Goal: Information Seeking & Learning: Learn about a topic

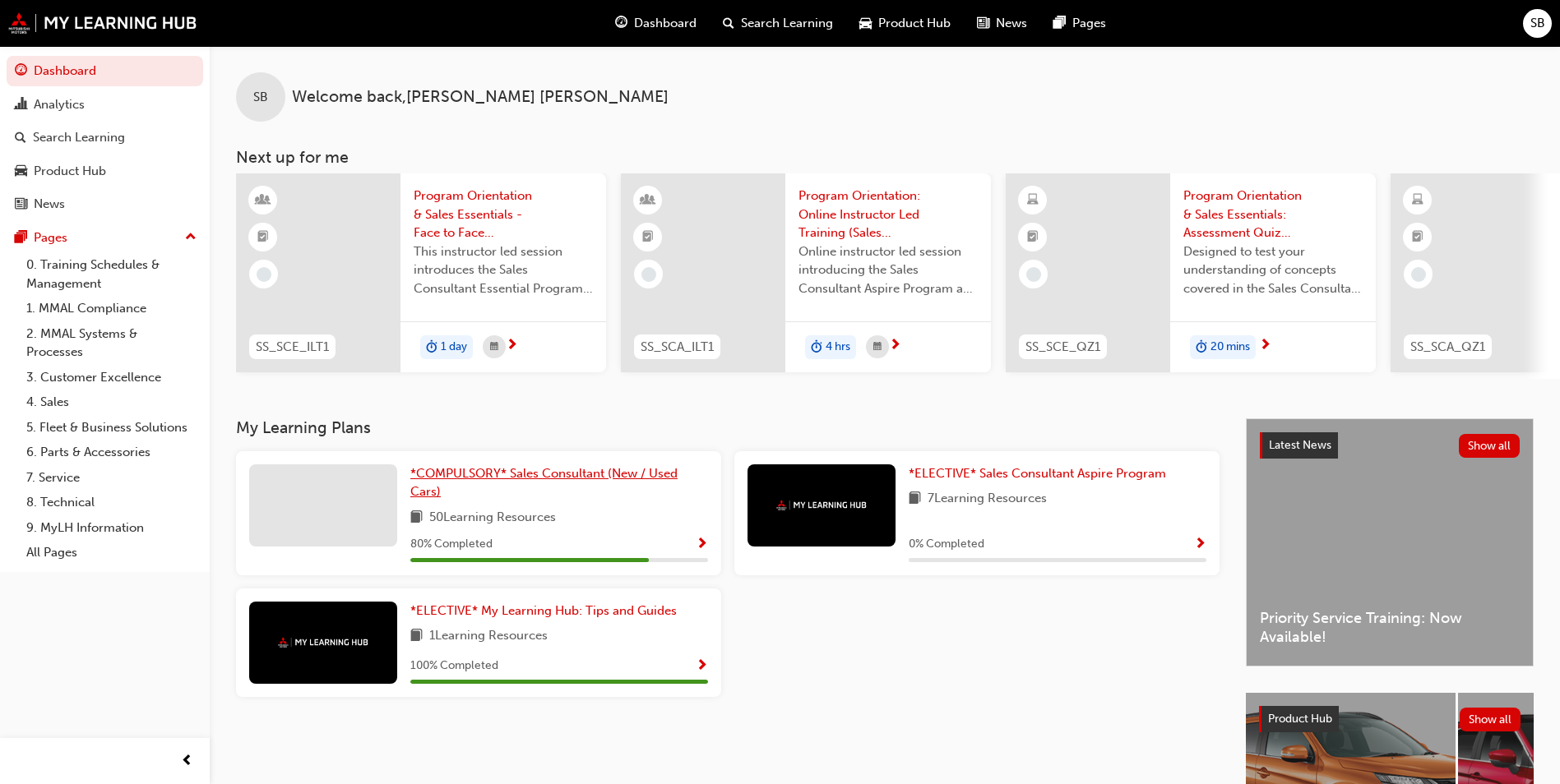
click at [466, 485] on span "*COMPULSORY* Sales Consultant (New / Used Cars)" at bounding box center [544, 483] width 268 height 33
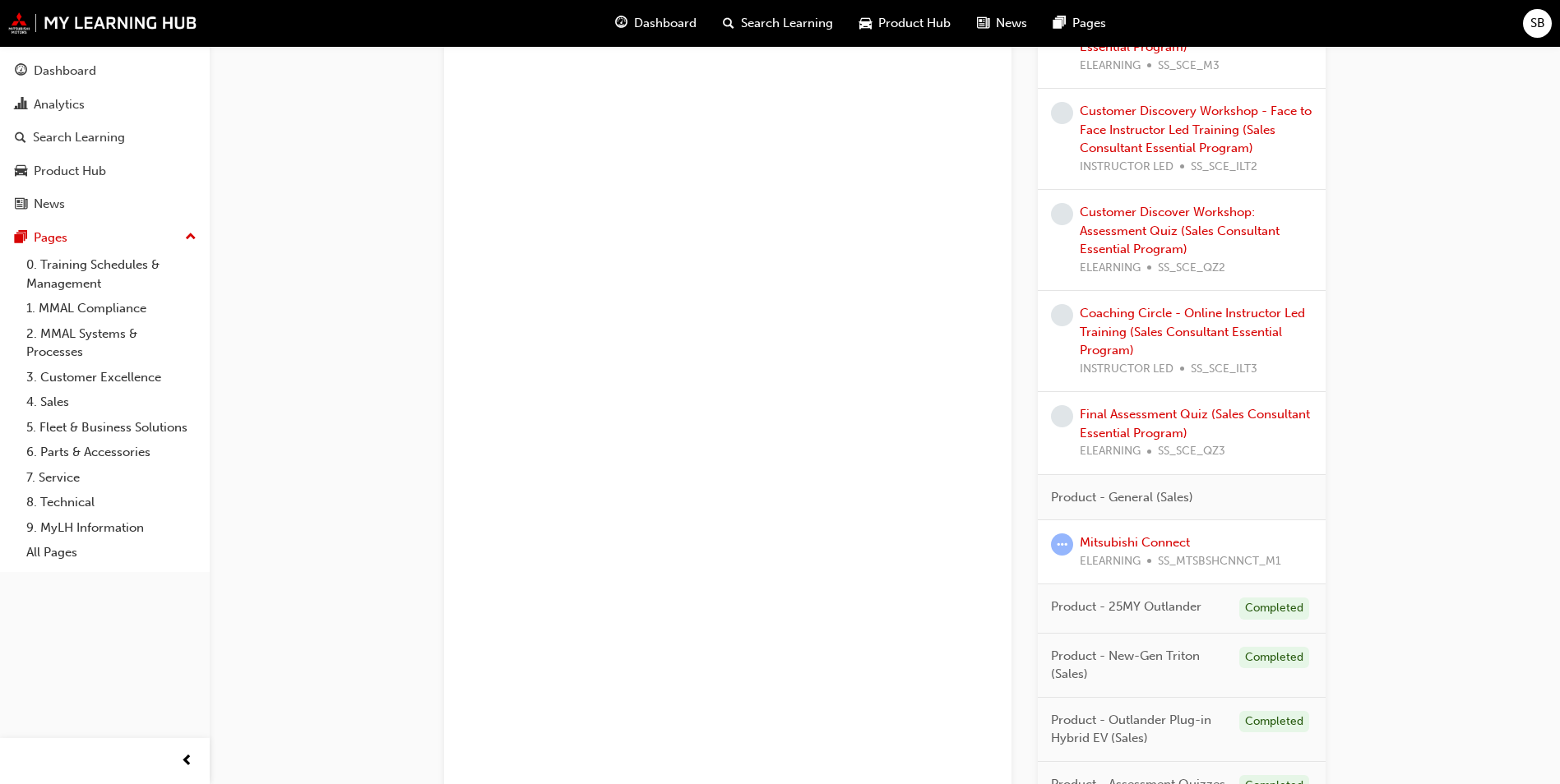
scroll to position [1219, 0]
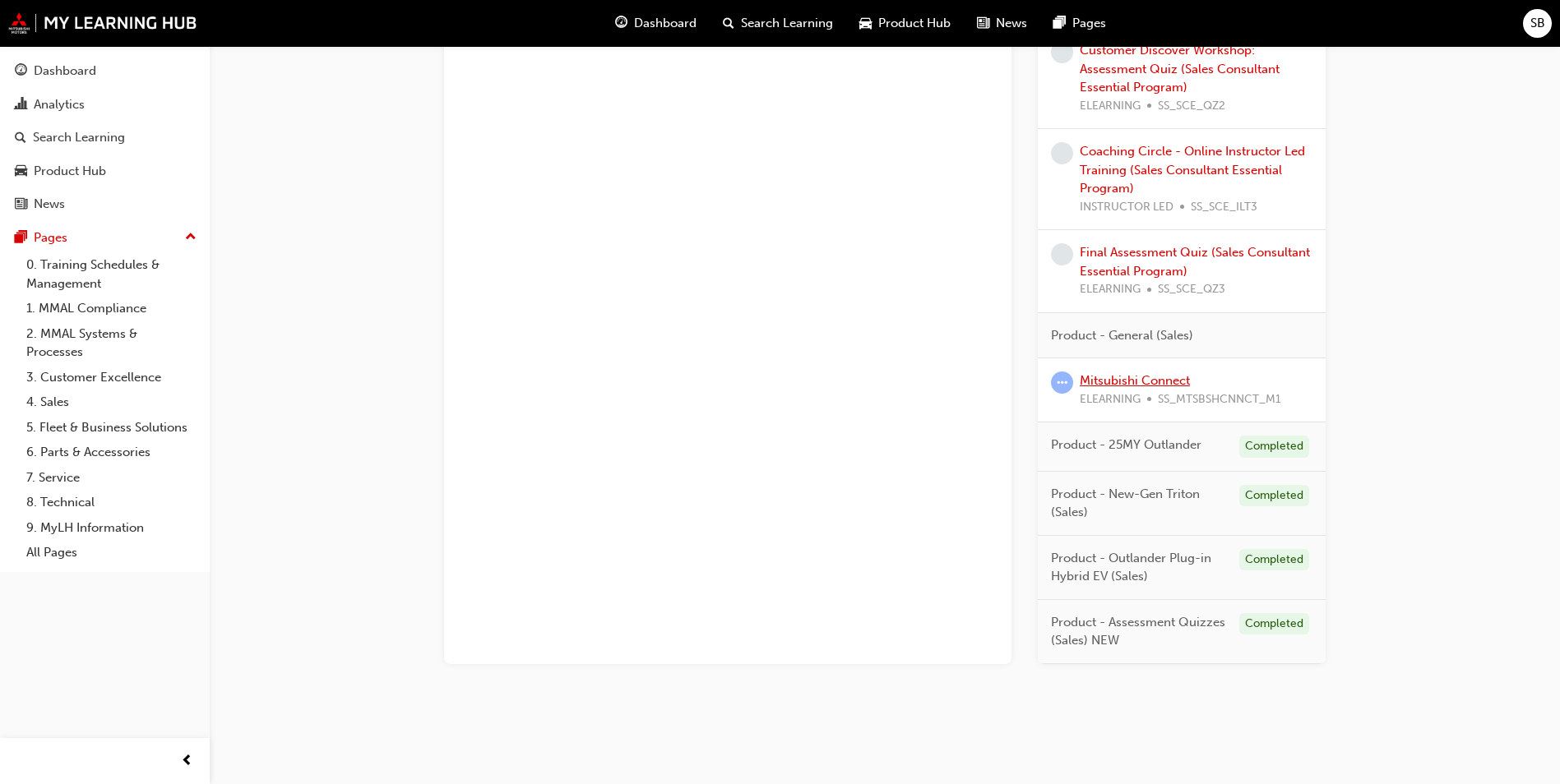
click at [1109, 382] on link "Mitsubishi Connect" at bounding box center [1134, 380] width 110 height 15
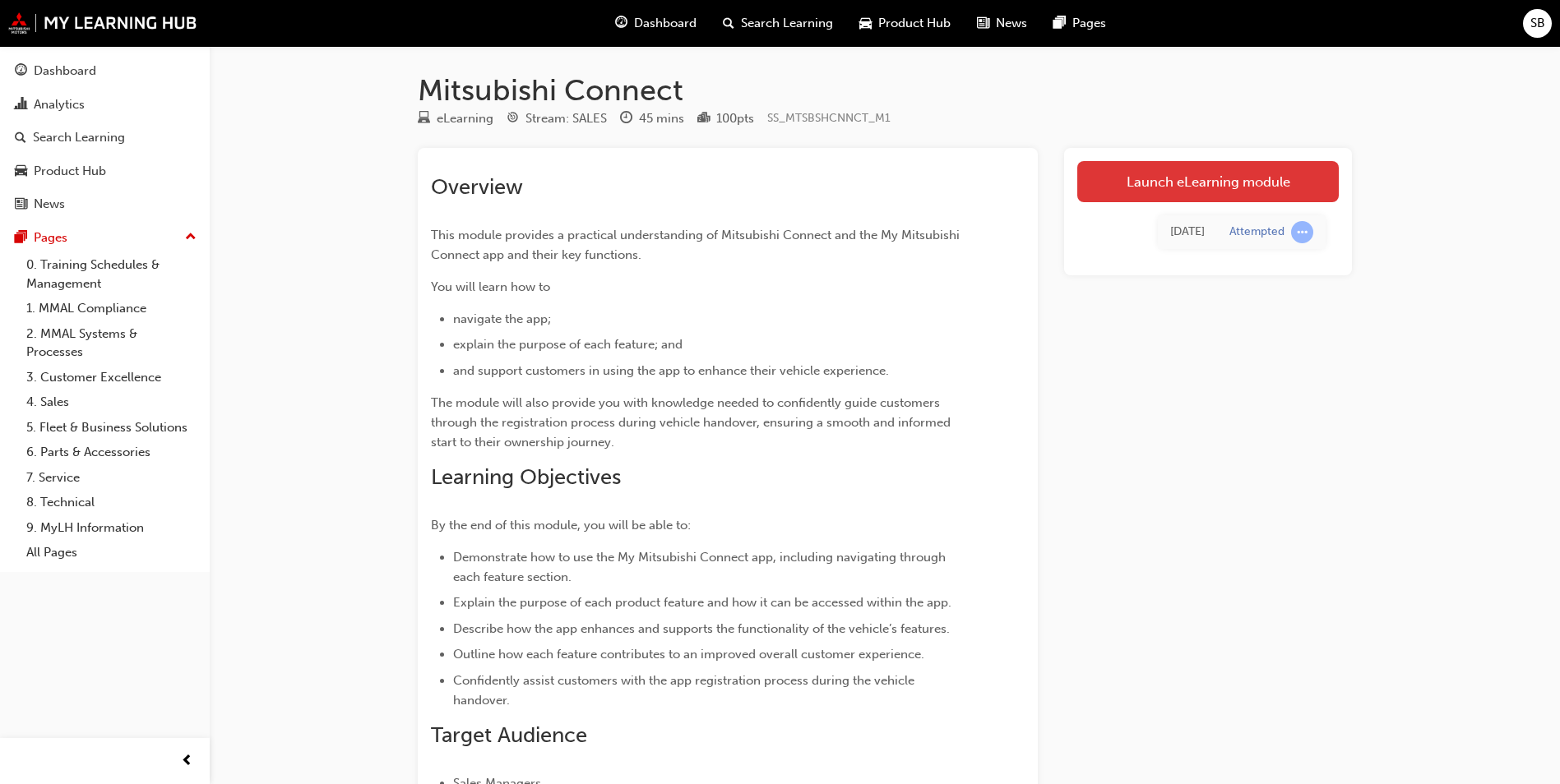
click at [1142, 181] on link "Launch eLearning module" at bounding box center [1207, 181] width 262 height 41
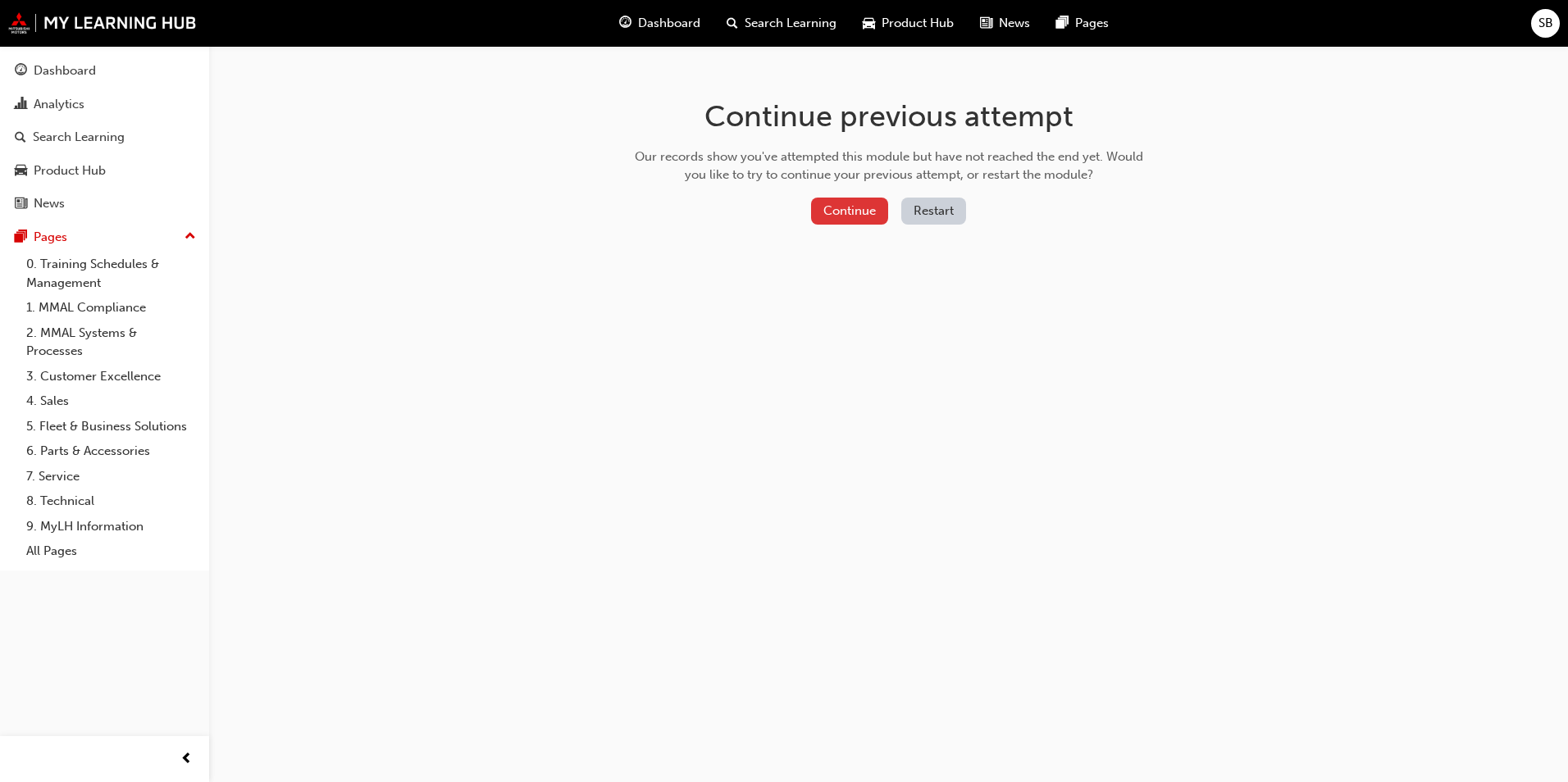
click at [847, 207] on button "Continue" at bounding box center [850, 211] width 77 height 27
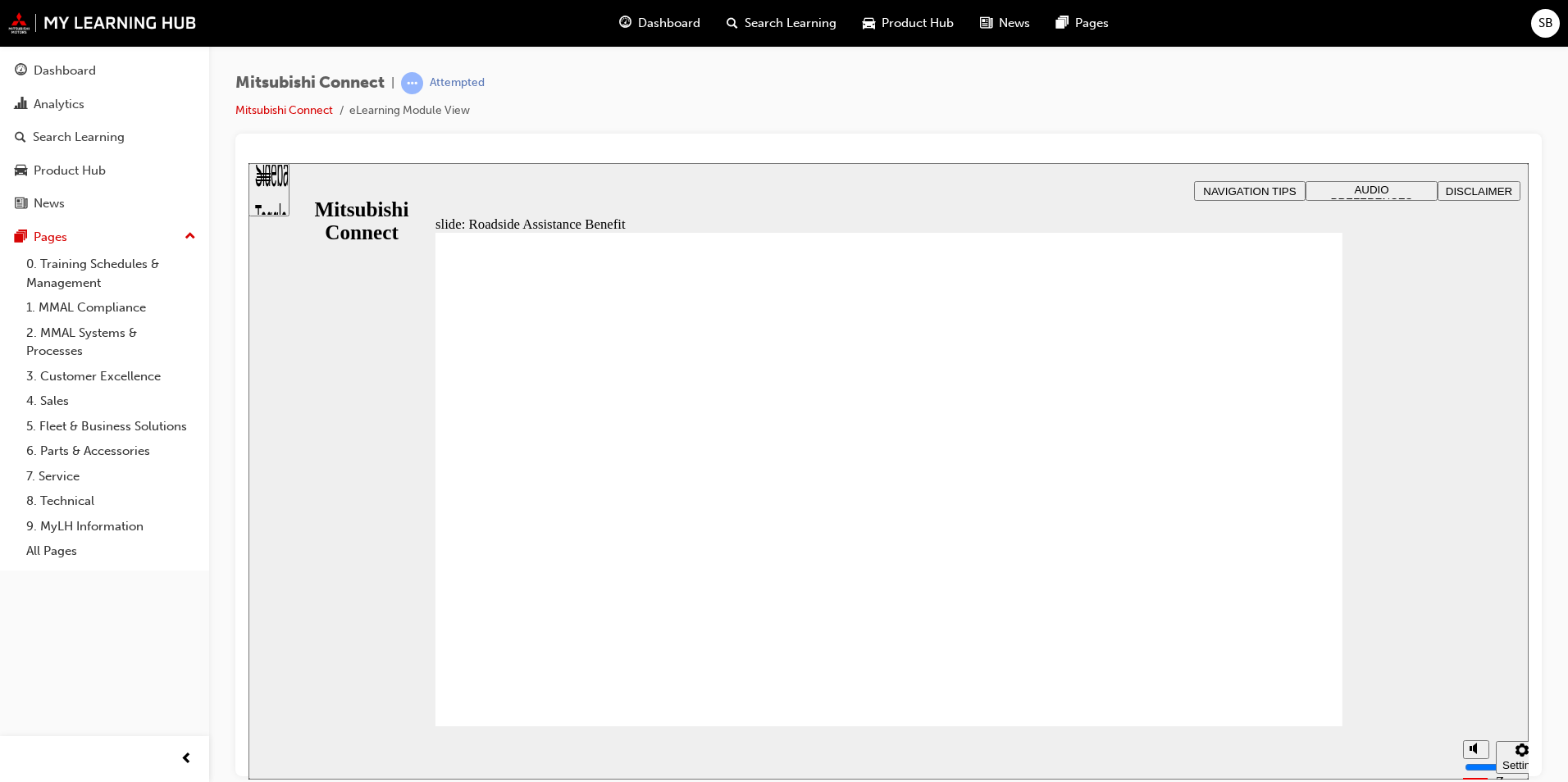
checkbox input "true"
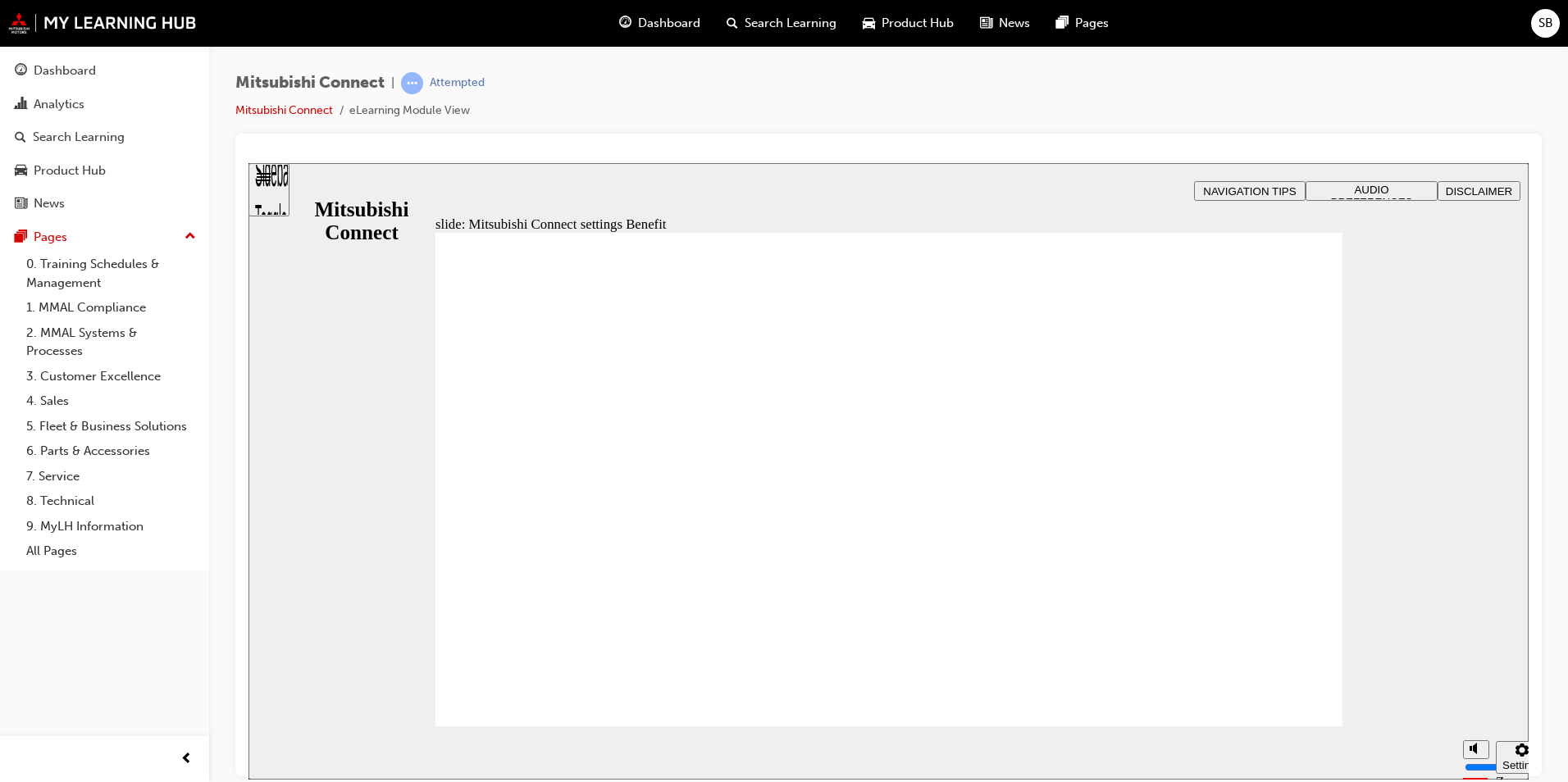
radio input "true"
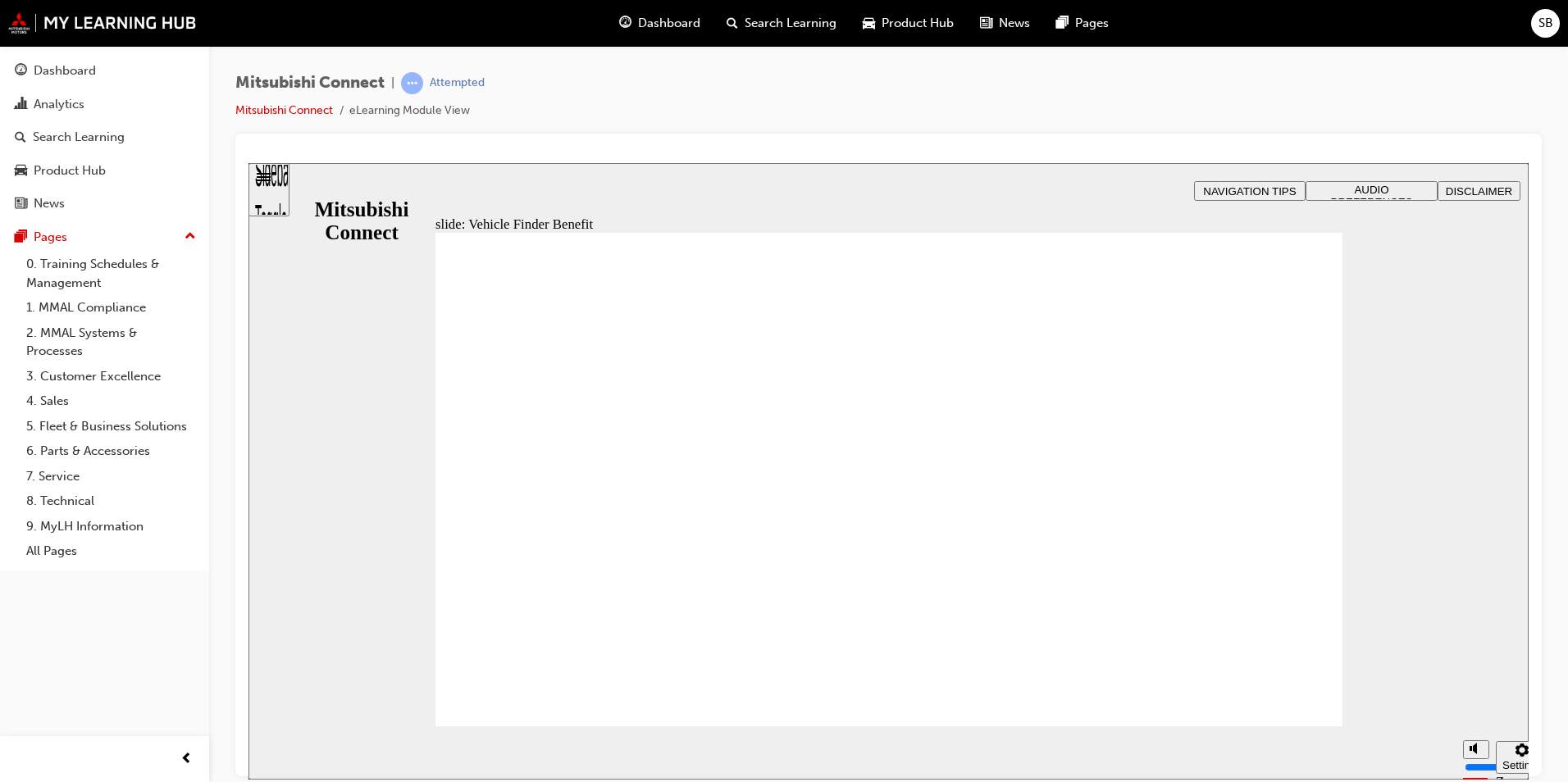
checkbox input "true"
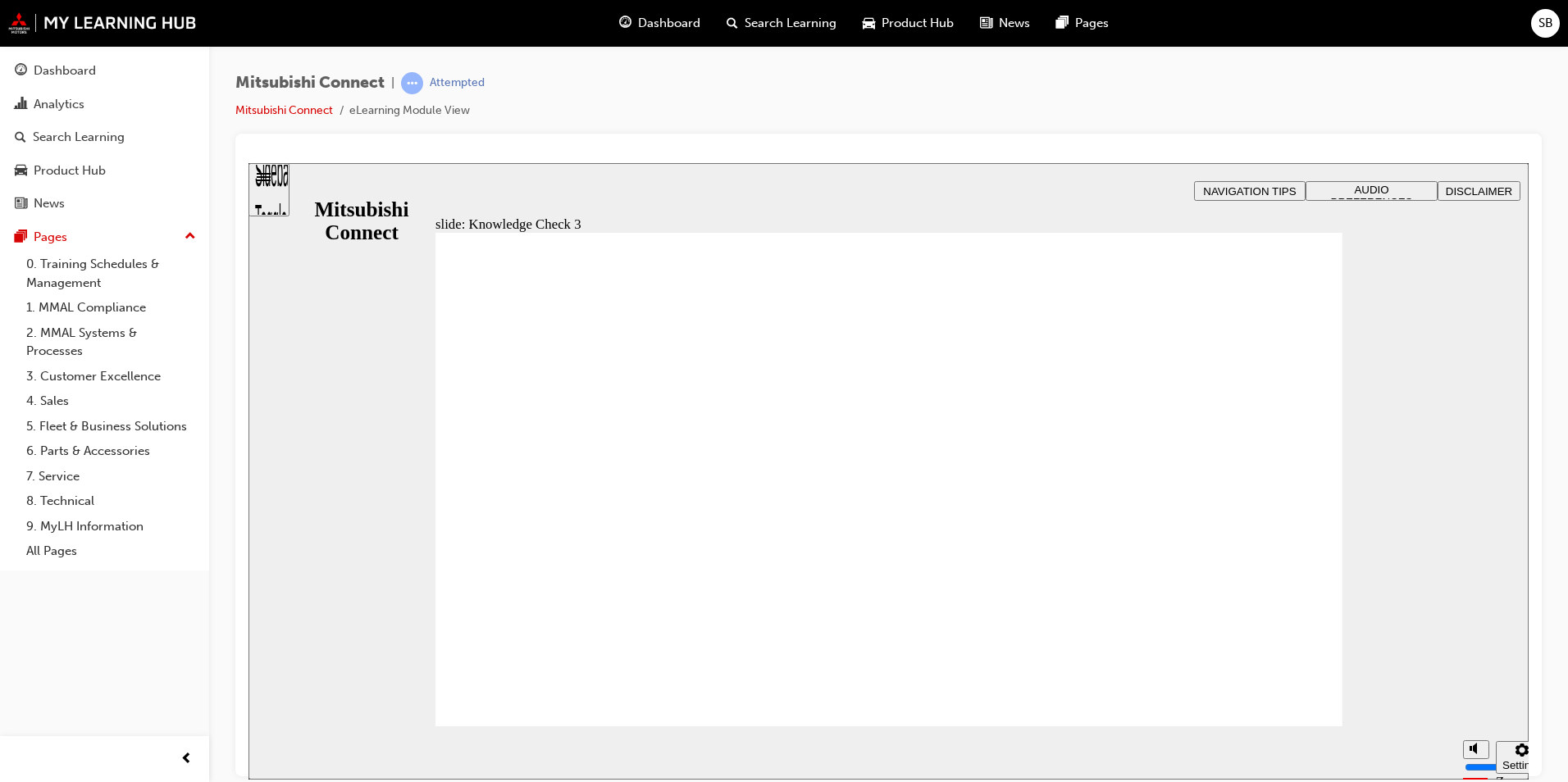
checkbox input "false"
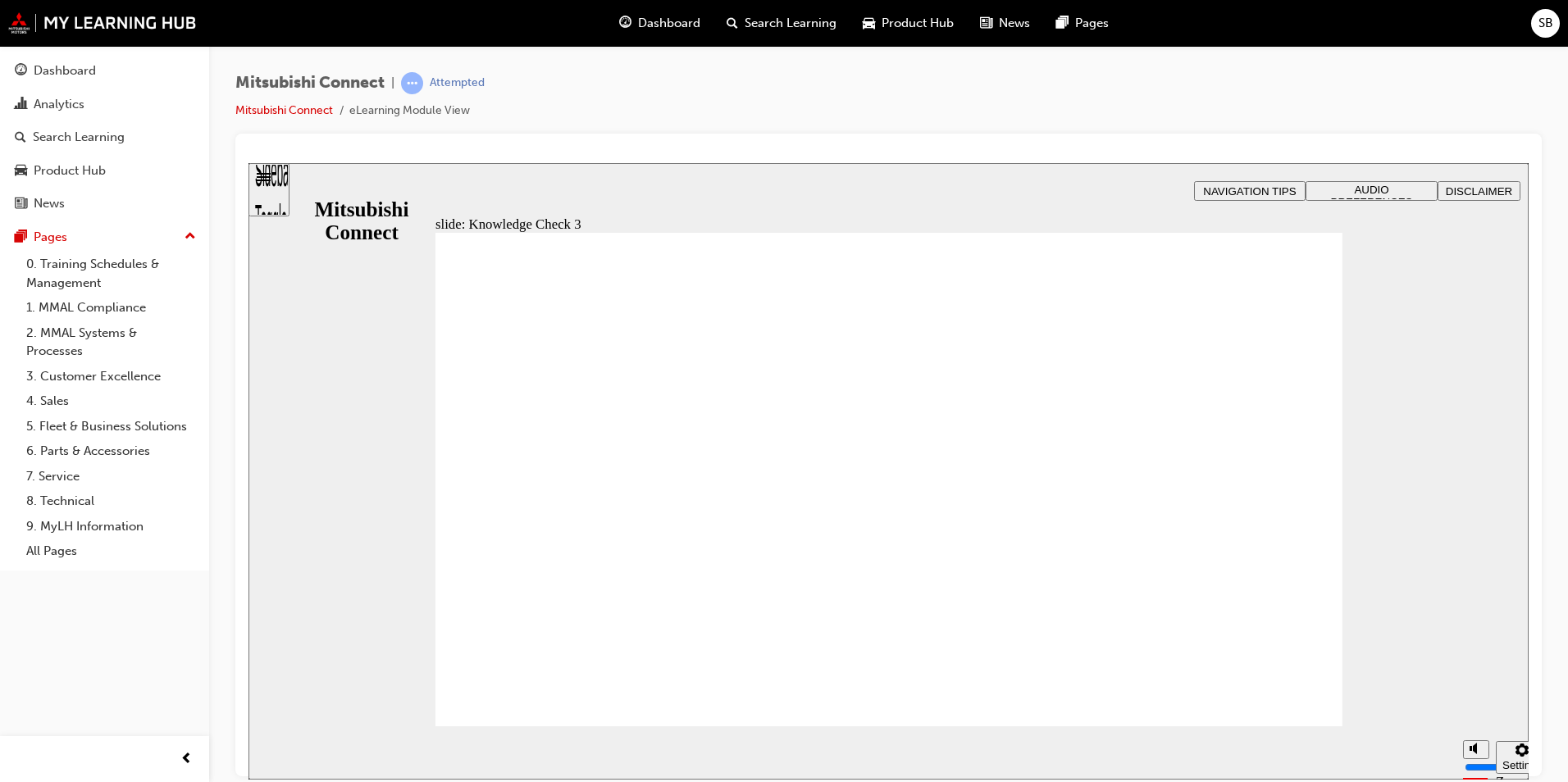
checkbox input "false"
checkbox input "true"
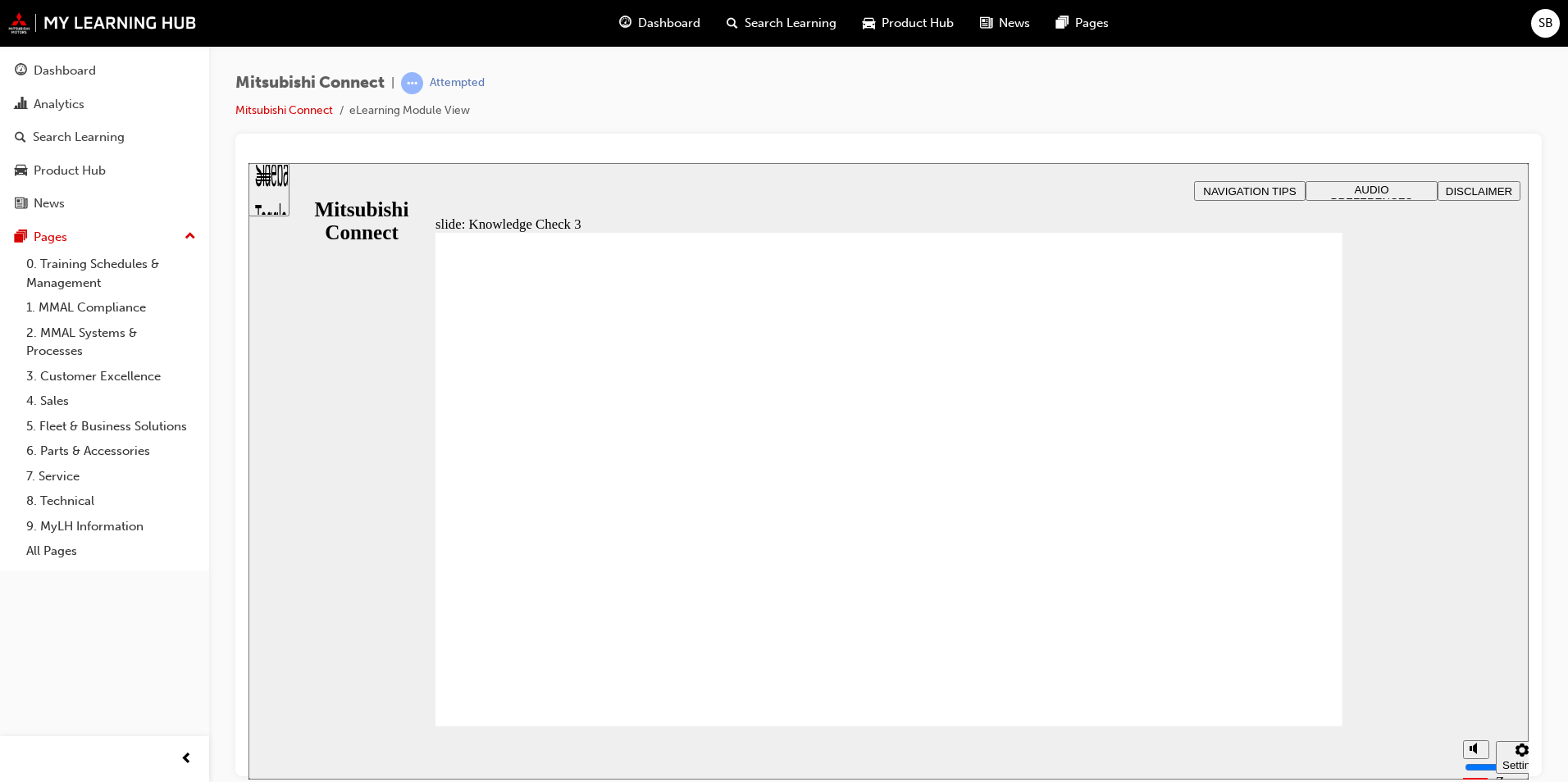
checkbox input "true"
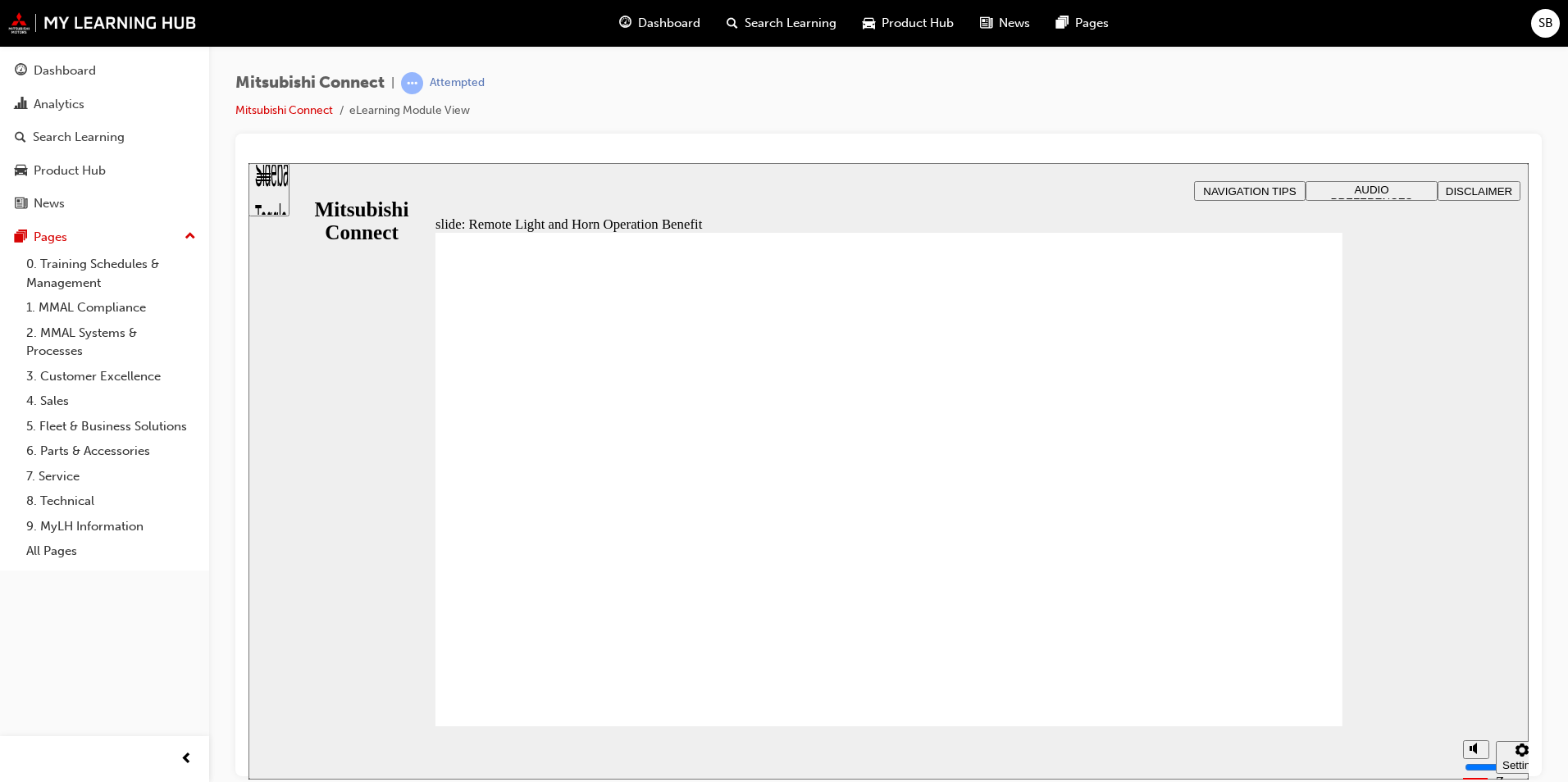
radio input "true"
drag, startPoint x: 898, startPoint y: 628, endPoint x: 888, endPoint y: 613, distance: 18.0
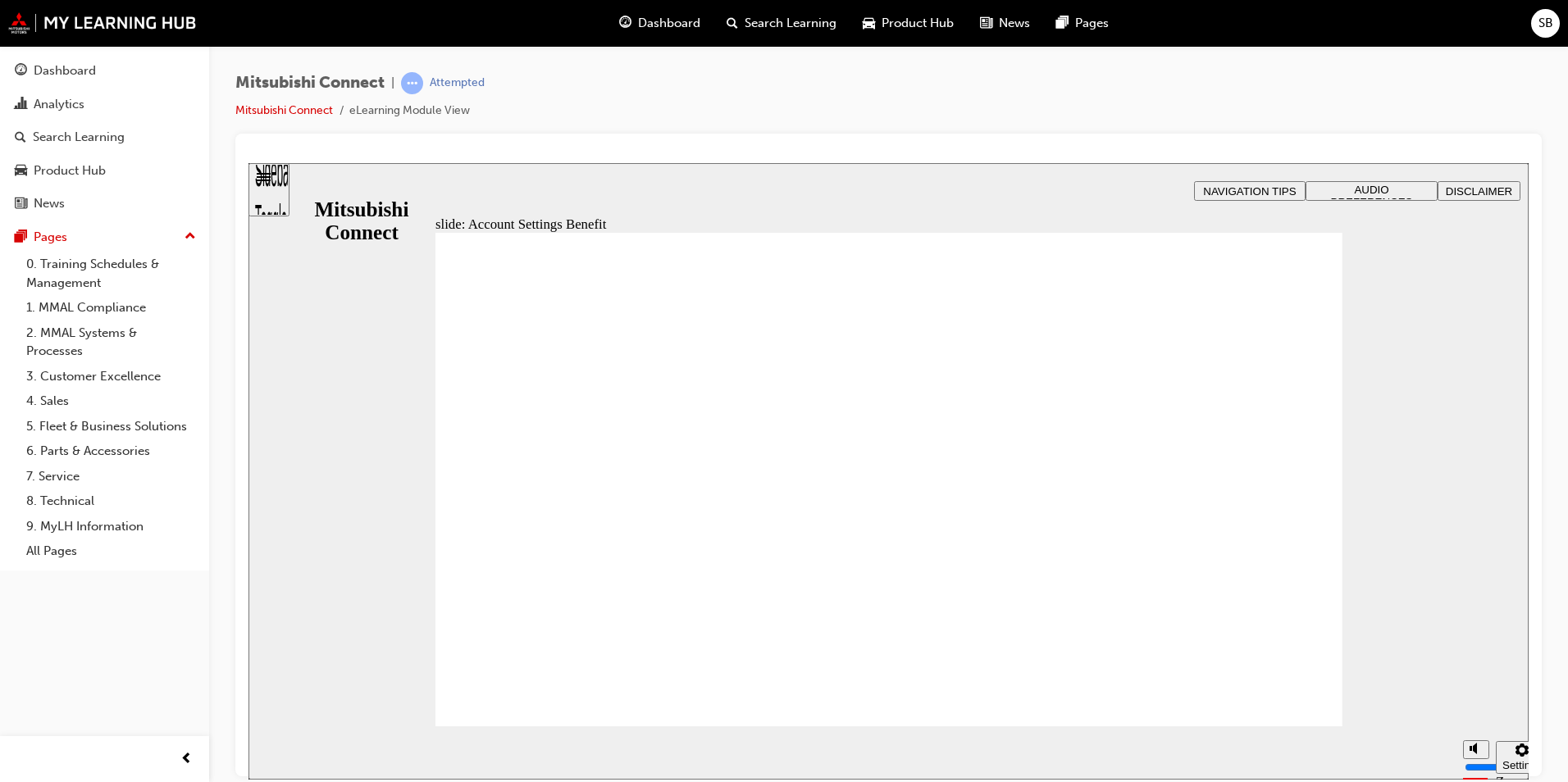
checkbox input "true"
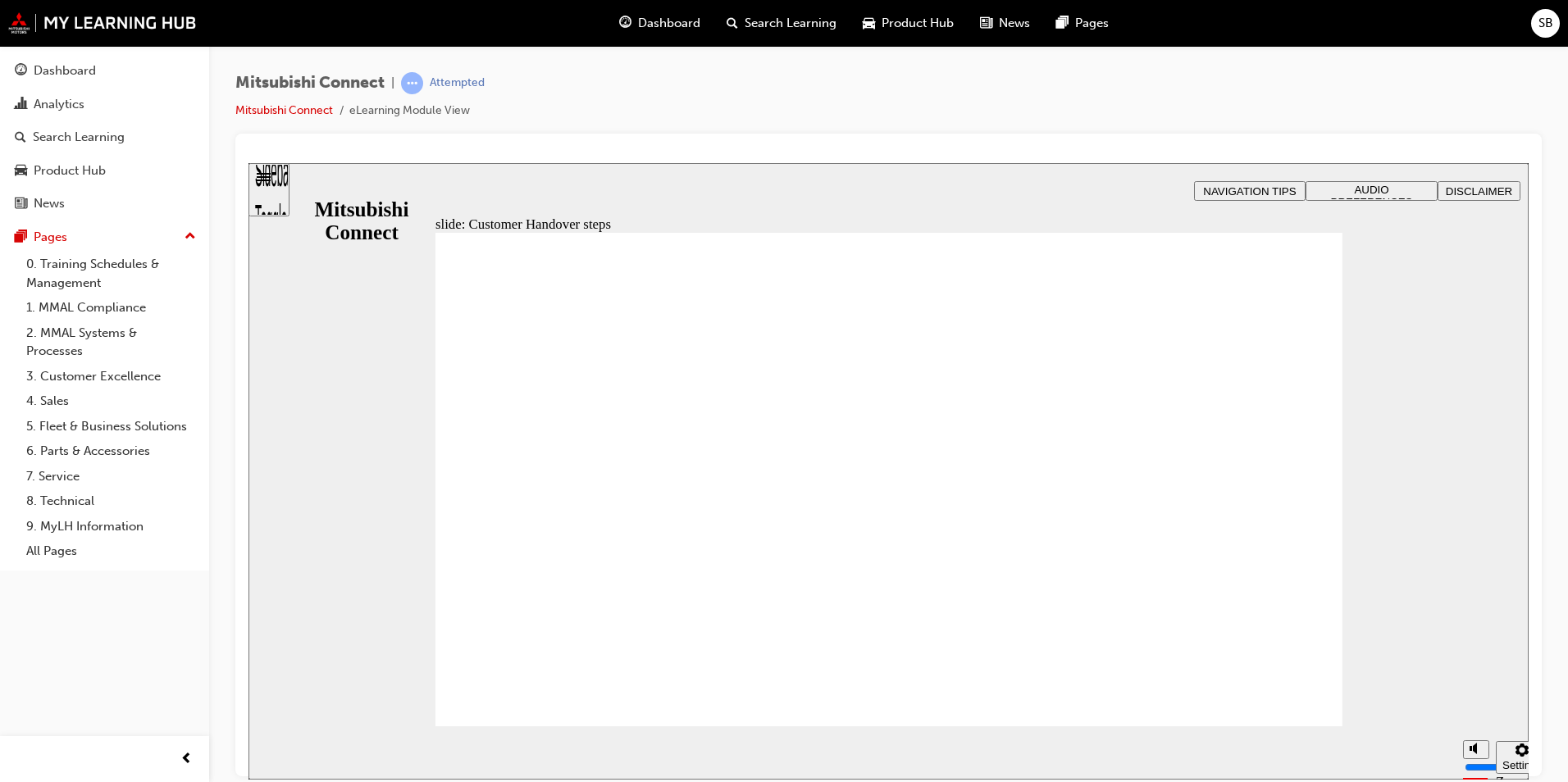
radio input "true"
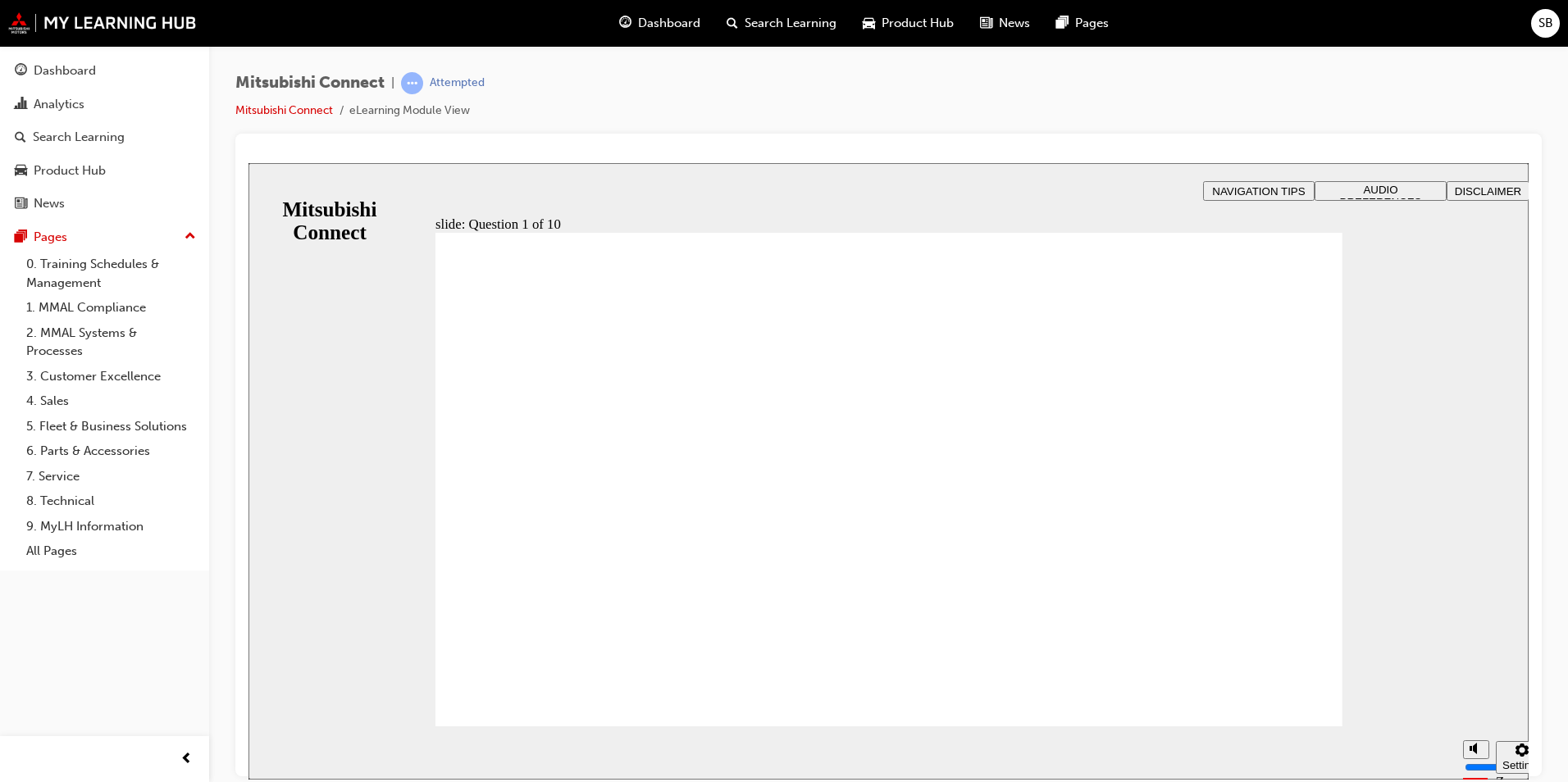
checkbox input "true"
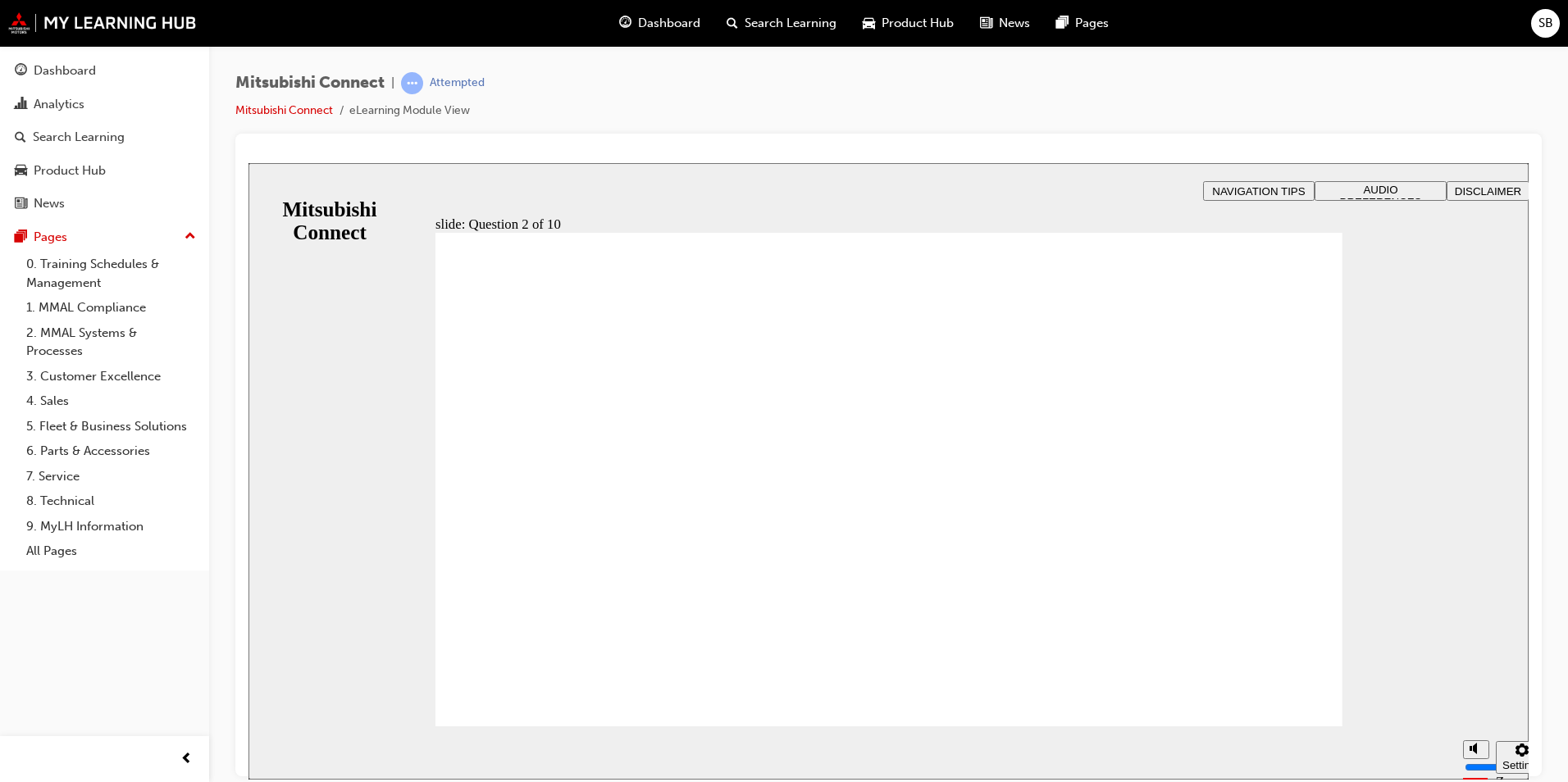
checkbox input "true"
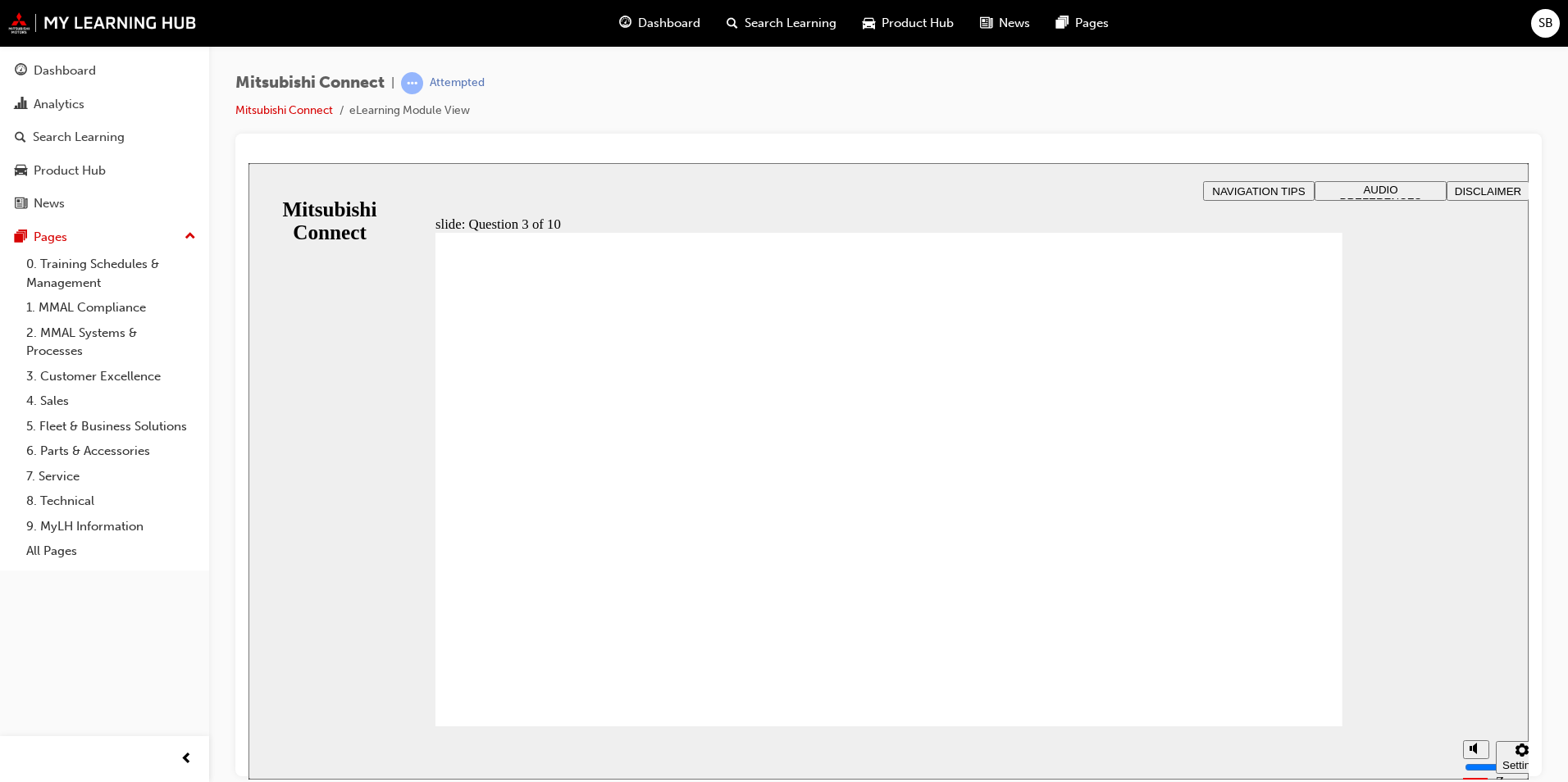
radio input "true"
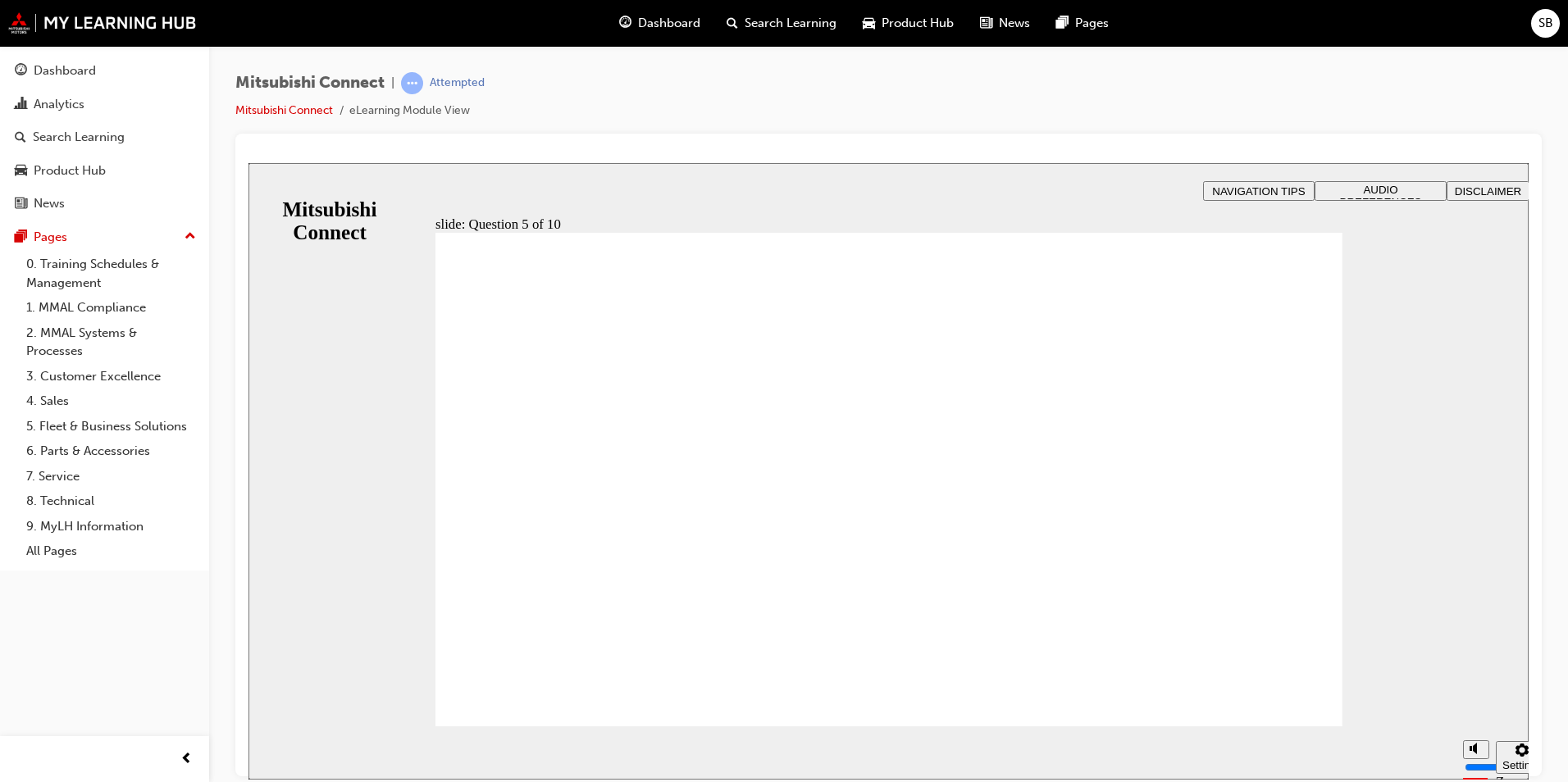
checkbox input "true"
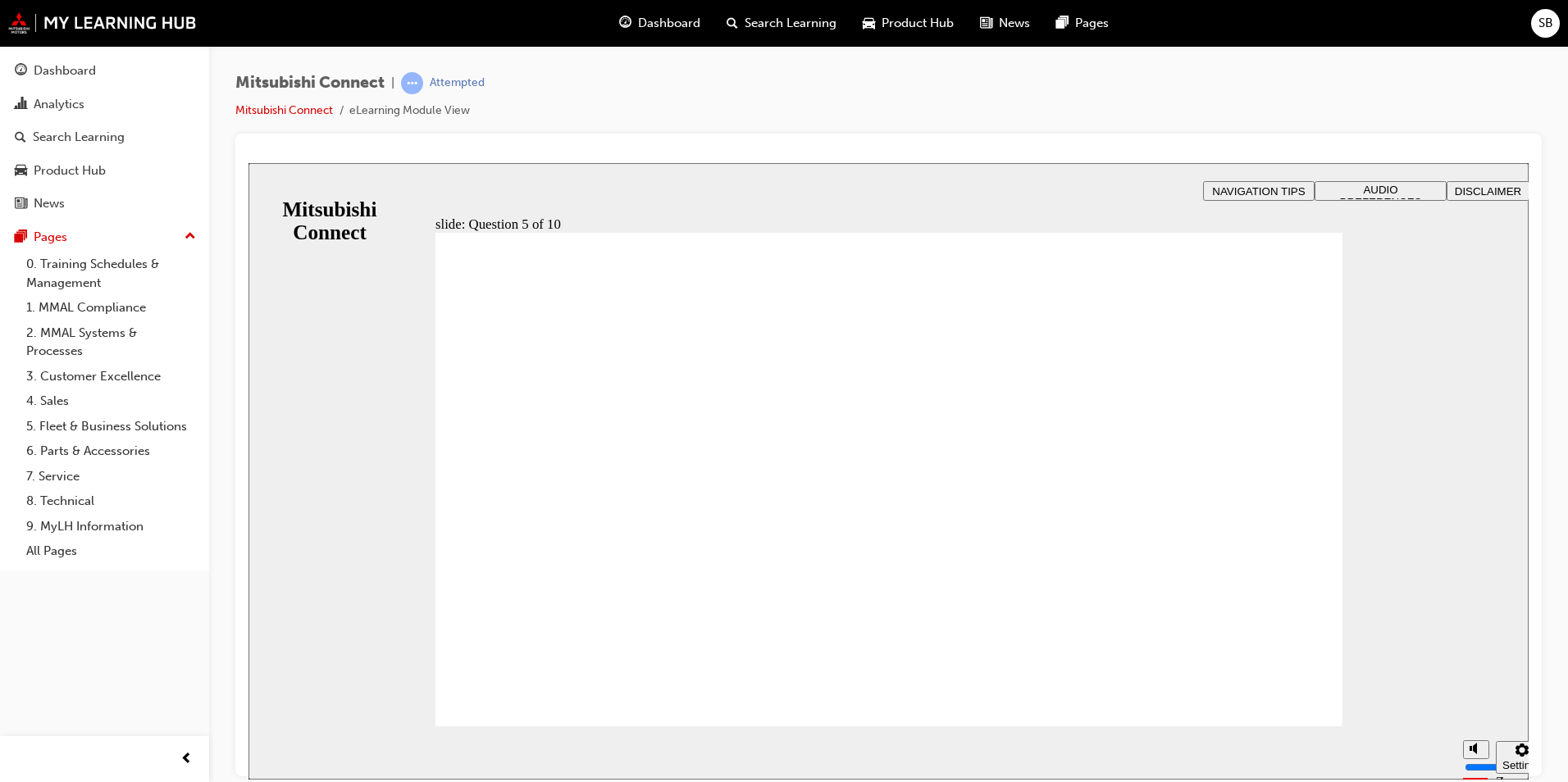
checkbox input "true"
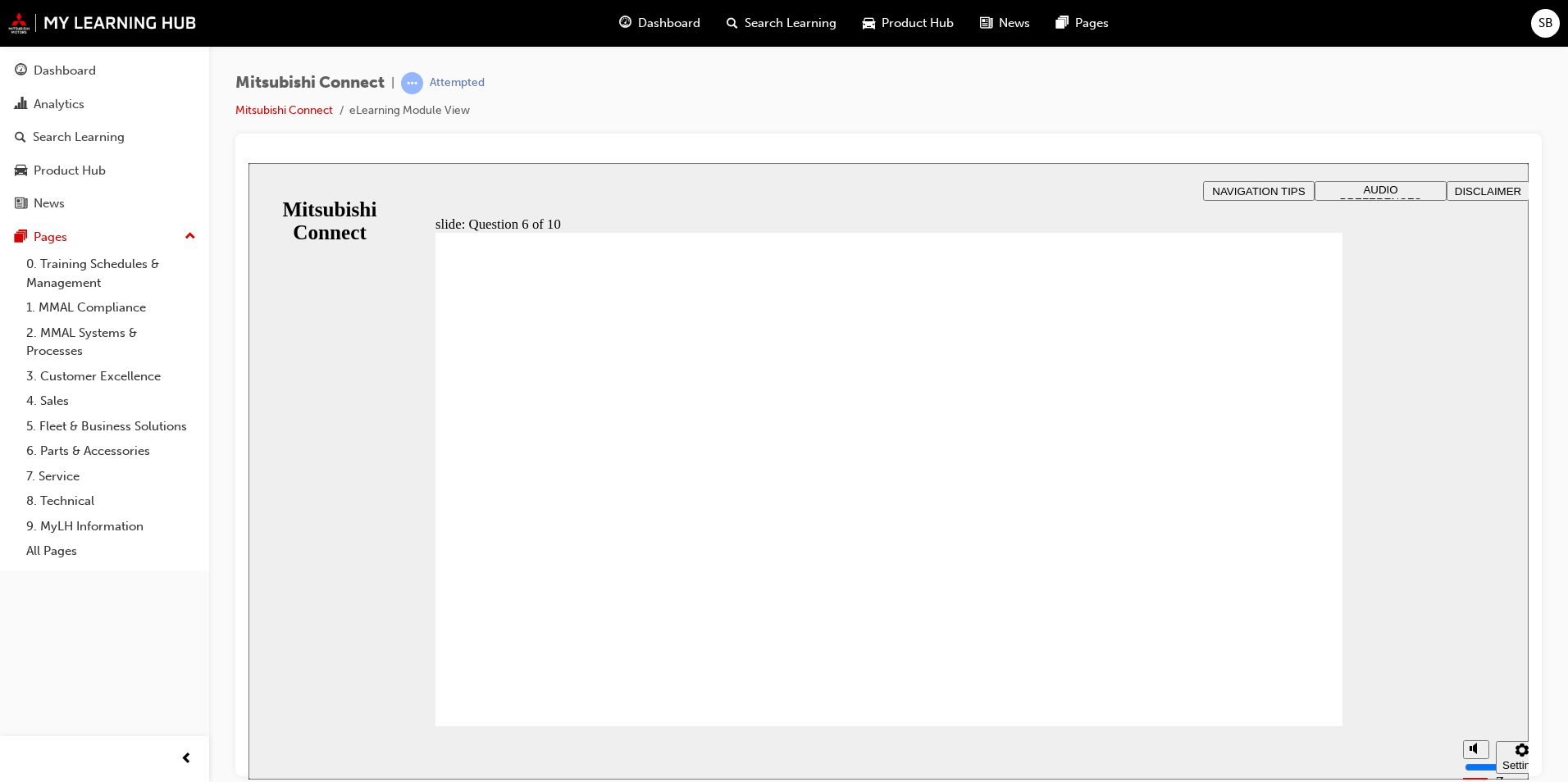
checkbox input "true"
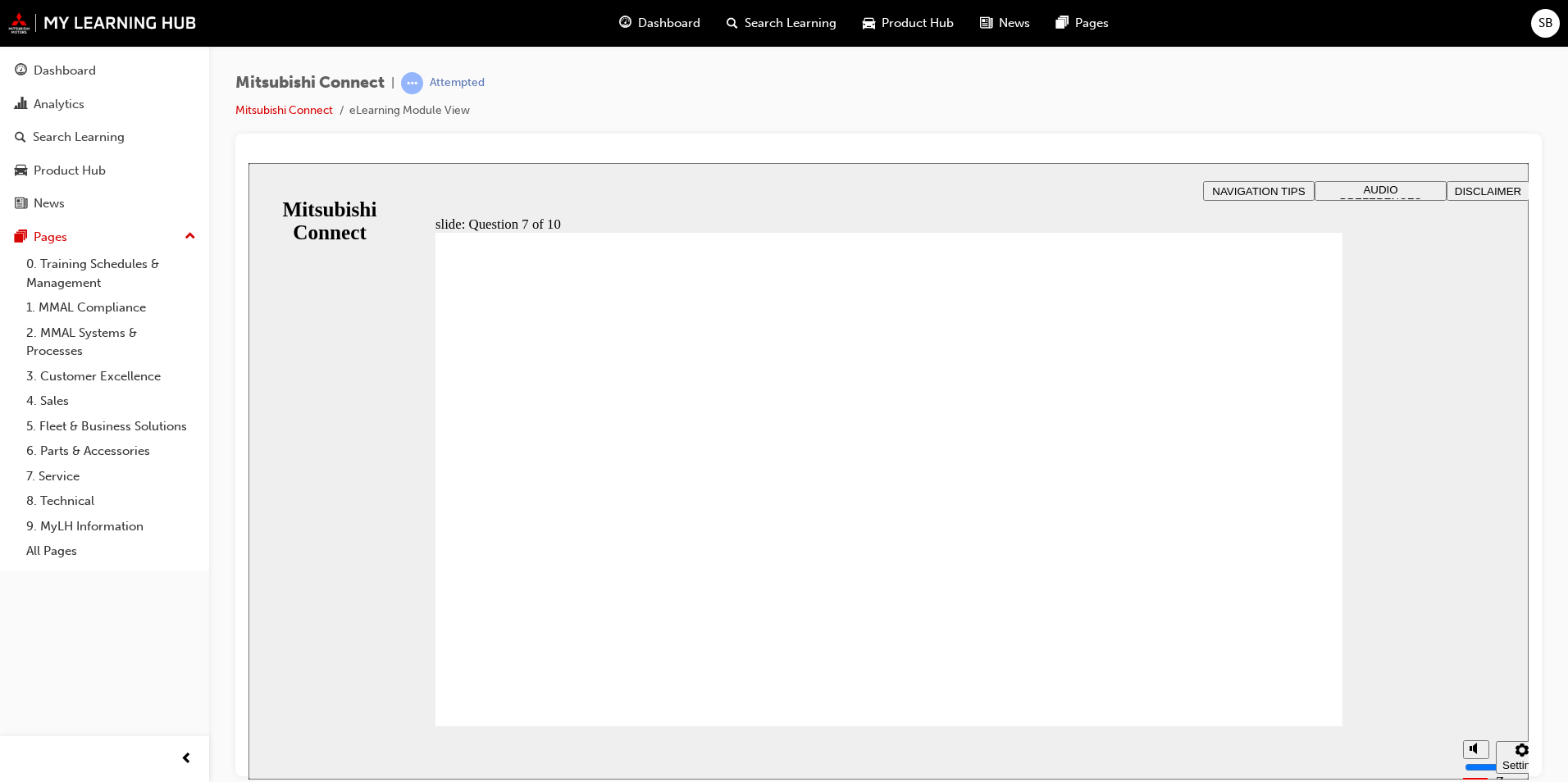
radio input "true"
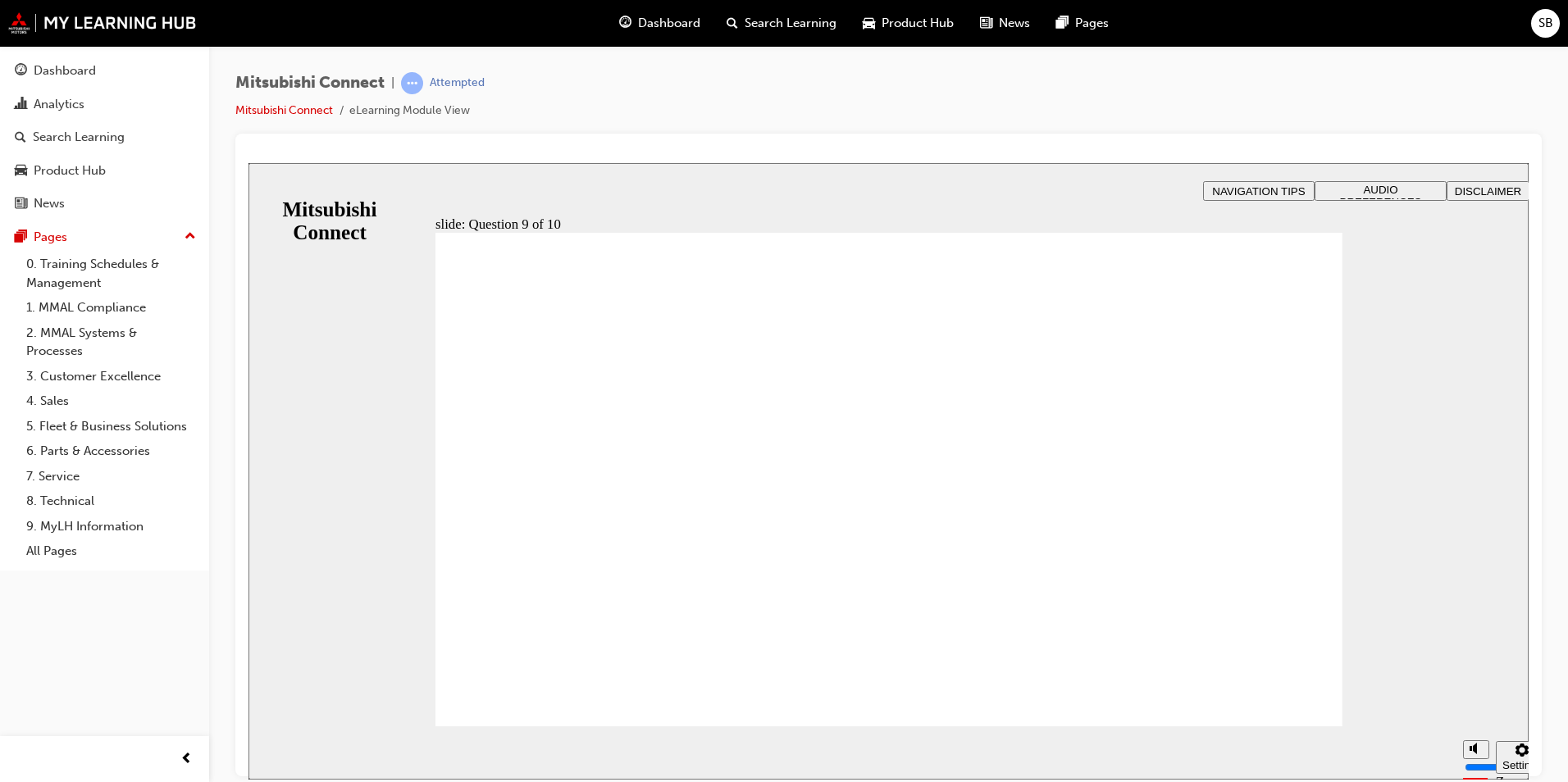
radio input "true"
checkbox input "true"
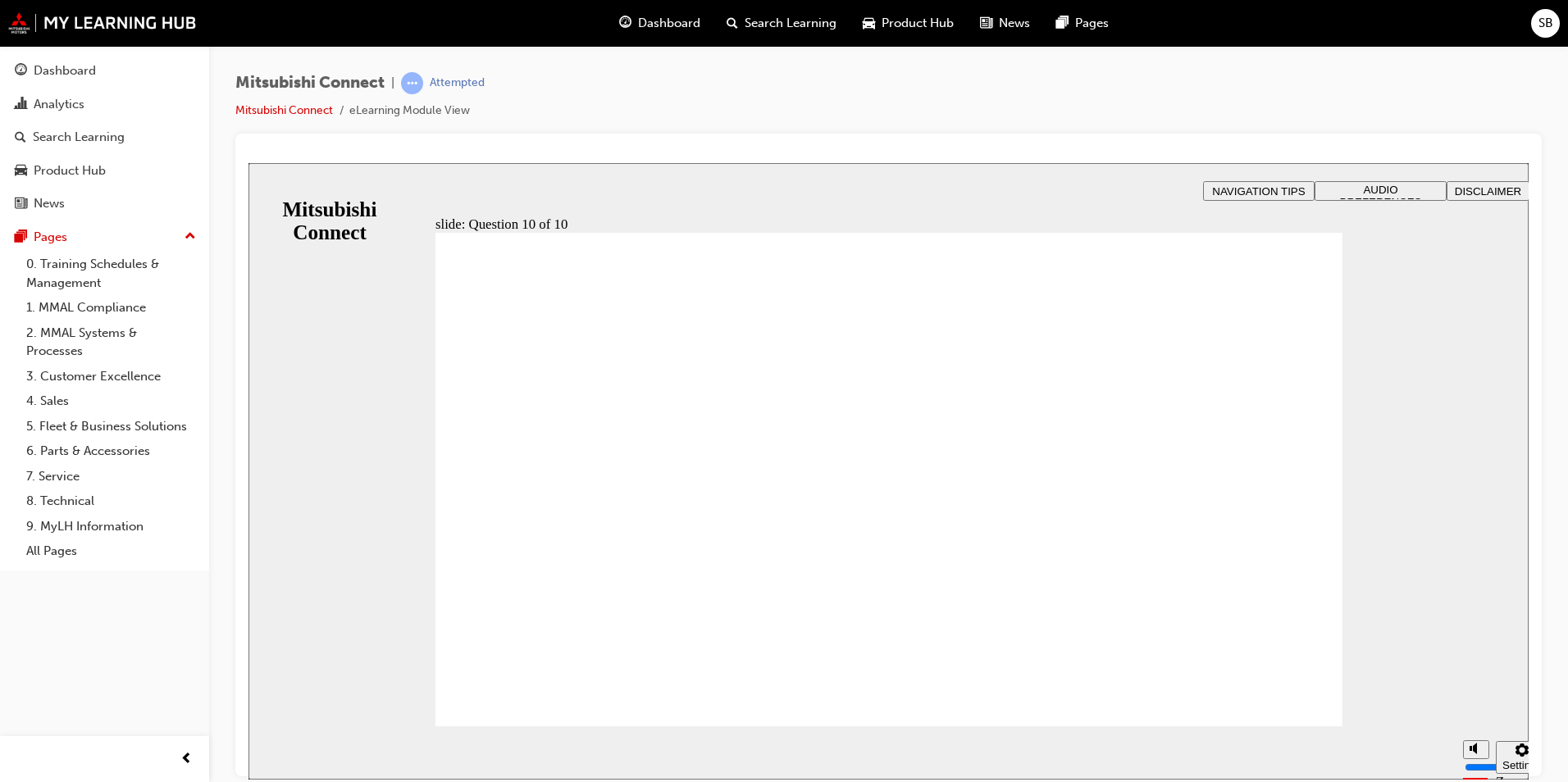
checkbox input "true"
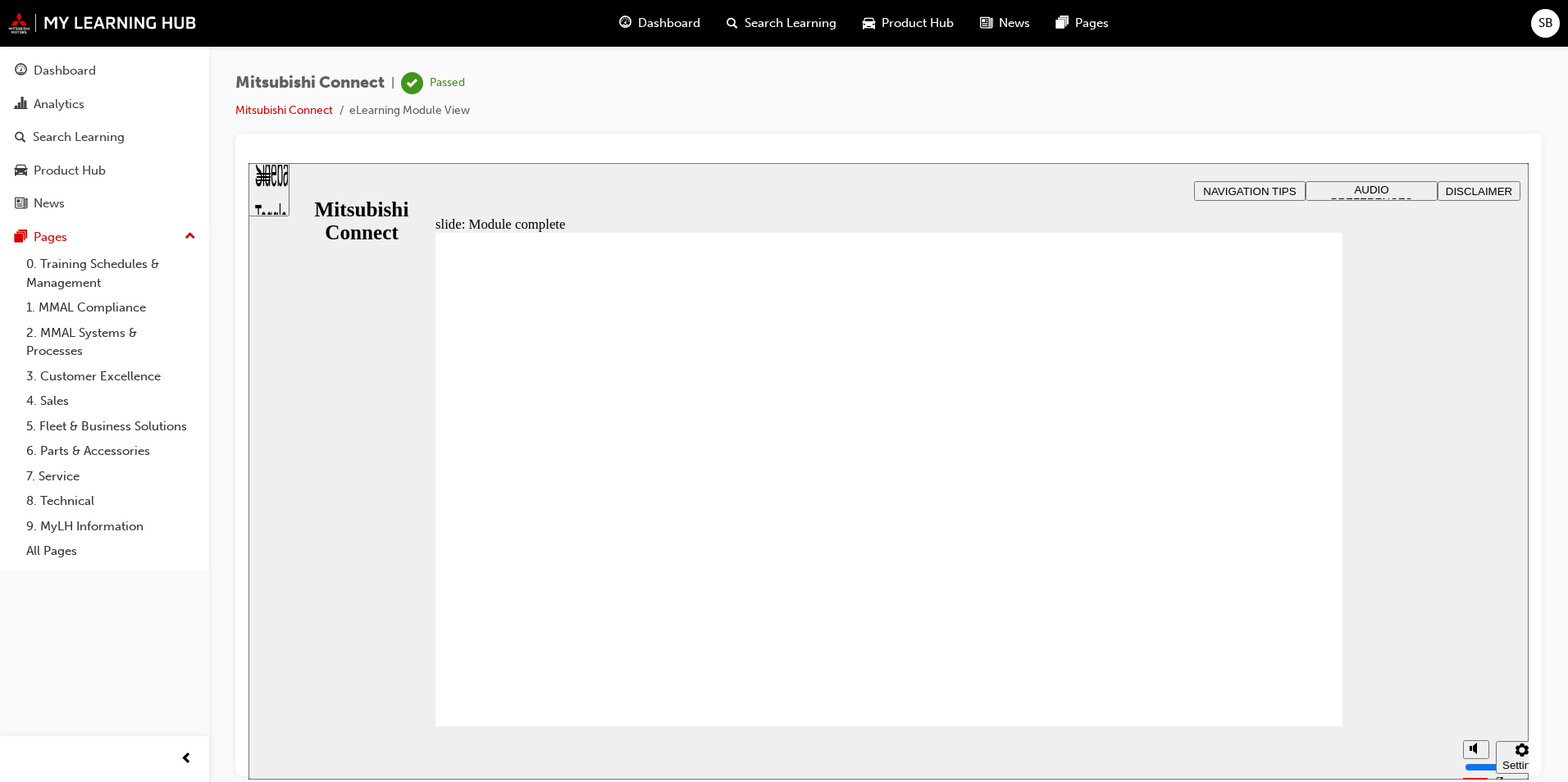
click at [50, 68] on div "Dashboard" at bounding box center [64, 71] width 63 height 19
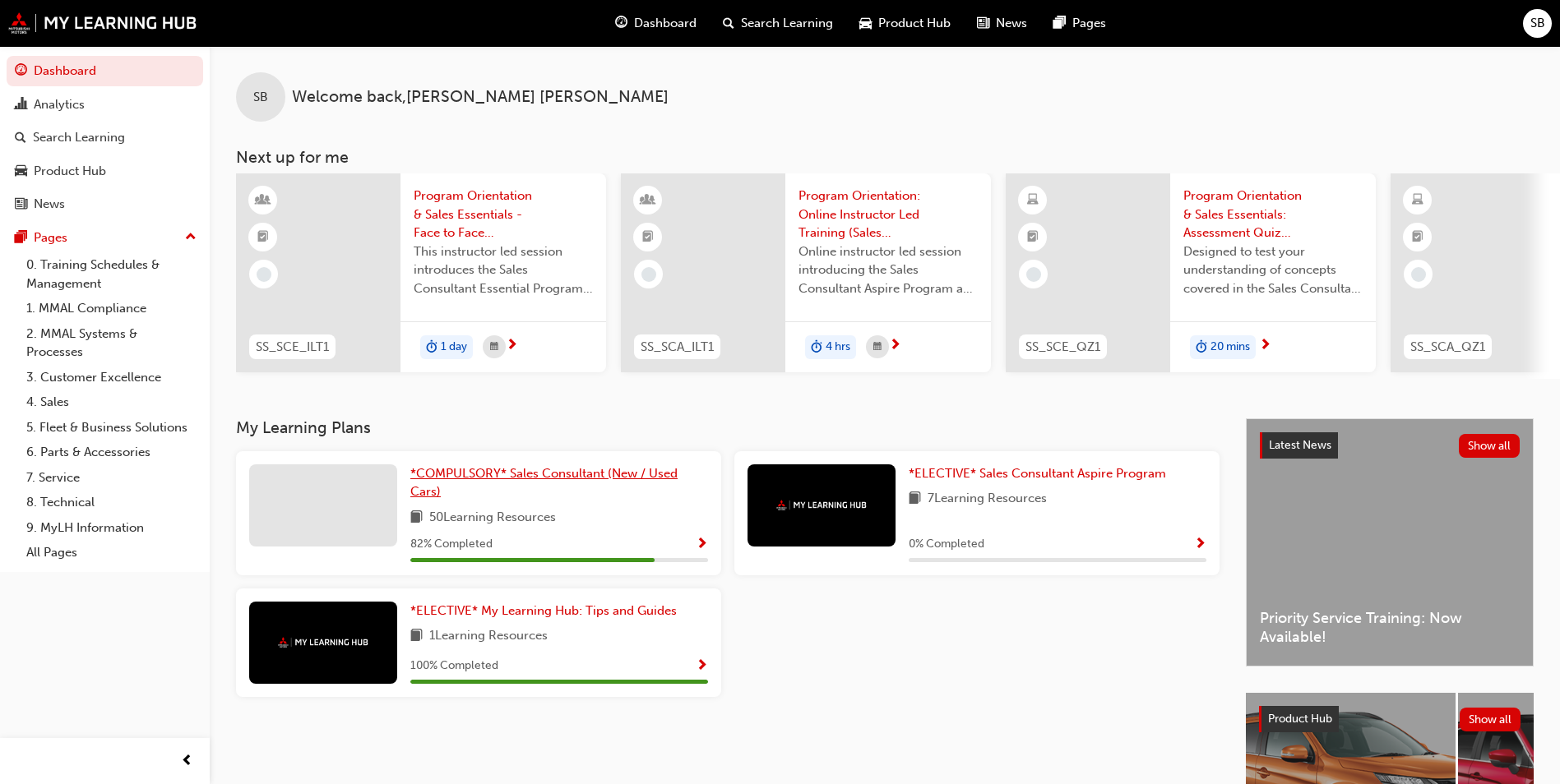
click at [510, 481] on span "*COMPULSORY* Sales Consultant (New / Used Cars)" at bounding box center [544, 483] width 268 height 33
